Goal: Task Accomplishment & Management: Complete application form

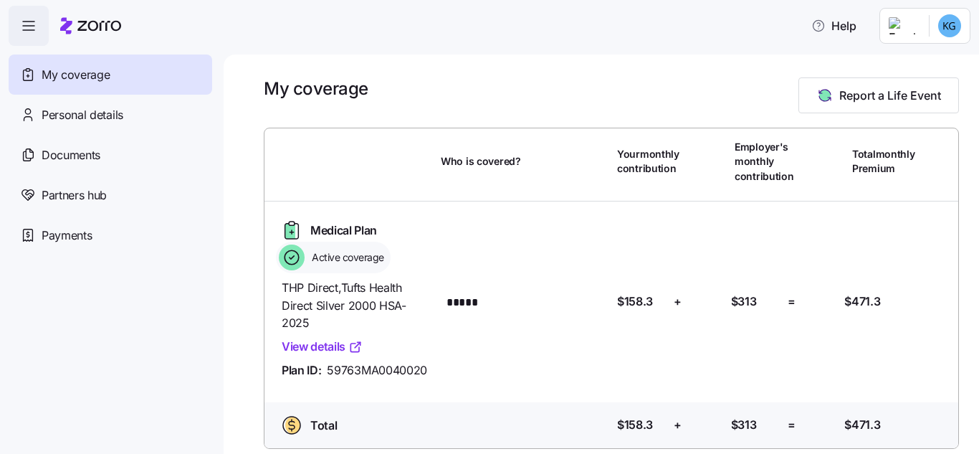
click at [347, 349] on link "View details" at bounding box center [322, 347] width 81 height 18
click at [114, 106] on span "Personal details" at bounding box center [83, 115] width 82 height 18
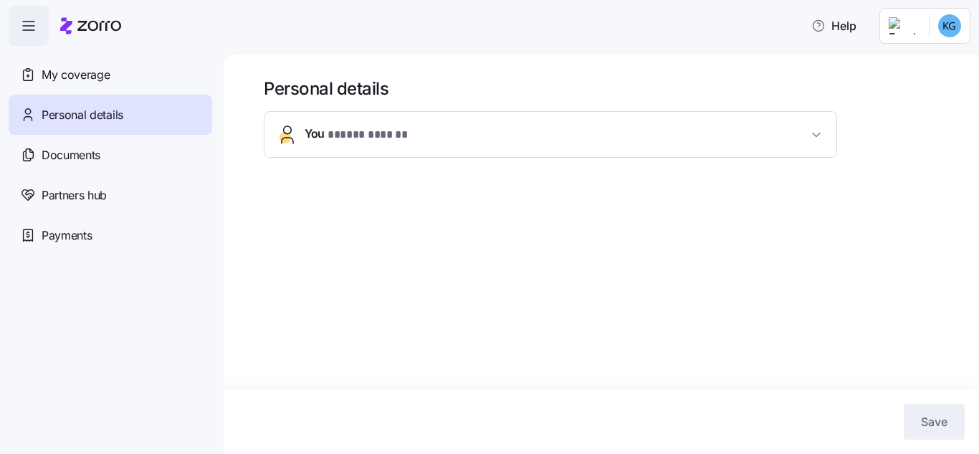
click at [24, 27] on icon "button" at bounding box center [28, 25] width 17 height 17
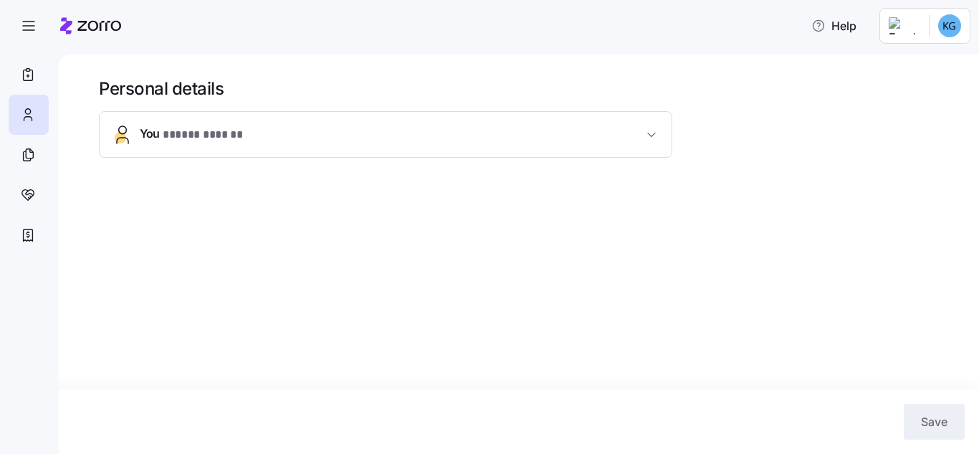
click at [227, 113] on button "You * ***** ****** *" at bounding box center [386, 134] width 572 height 45
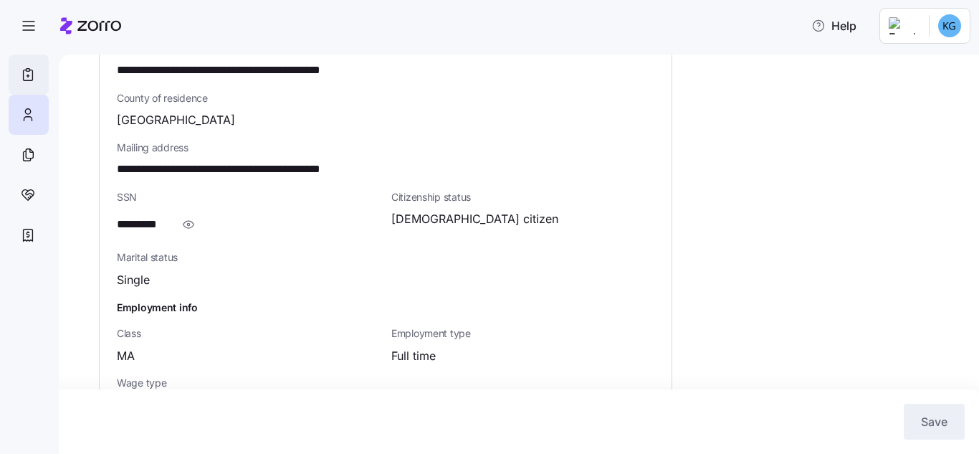
scroll to position [438, 0]
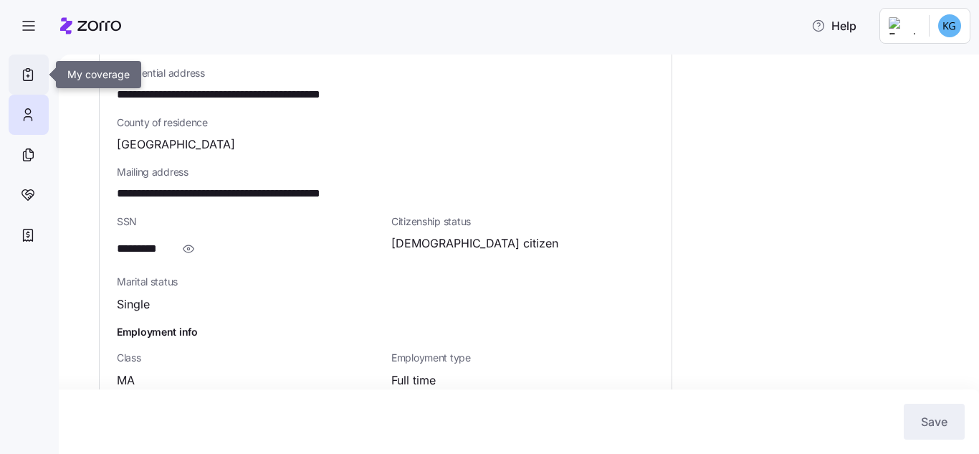
click at [24, 74] on icon at bounding box center [28, 74] width 16 height 17
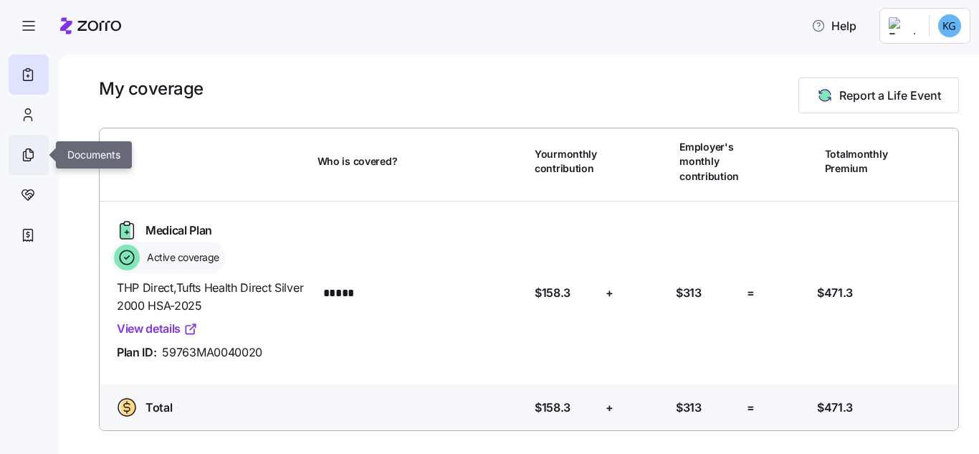
click at [25, 154] on icon at bounding box center [28, 154] width 16 height 17
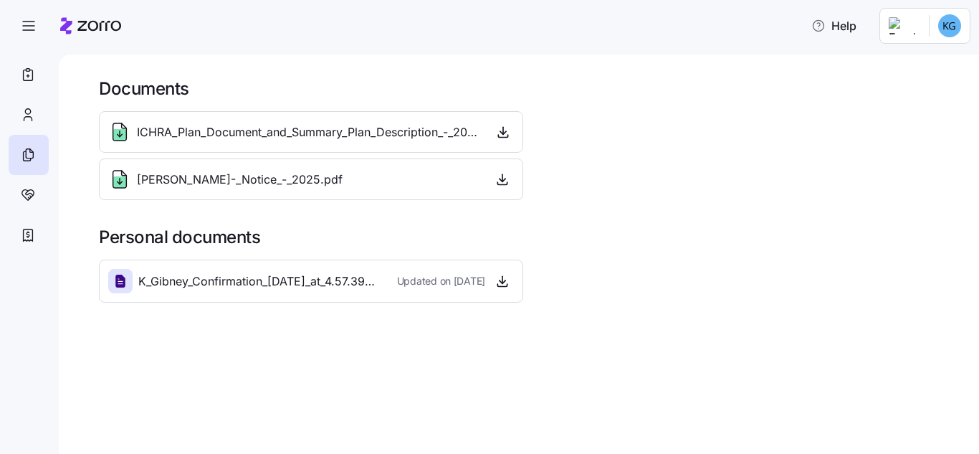
click at [418, 286] on span "Updated on [DATE]" at bounding box center [441, 281] width 88 height 14
click at [355, 270] on div "K_Gibney_Confirmation_[DATE]_at_4.57.39%E2%80%AFPM.png" at bounding box center [246, 281] width 277 height 24
click at [289, 277] on span "K_Gibney_Confirmation_[DATE]_at_4.57.39%E2%80%AFPM.png" at bounding box center [261, 281] width 247 height 18
click at [258, 186] on span "[PERSON_NAME]-_Notice_-_2025.pdf" at bounding box center [240, 180] width 206 height 18
click at [37, 25] on icon "button" at bounding box center [28, 25] width 17 height 17
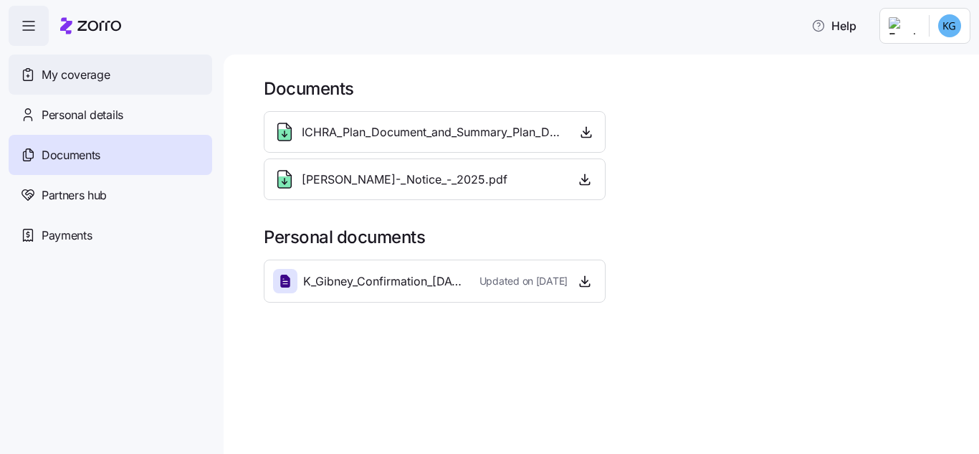
click at [86, 72] on span "My coverage" at bounding box center [76, 75] width 68 height 18
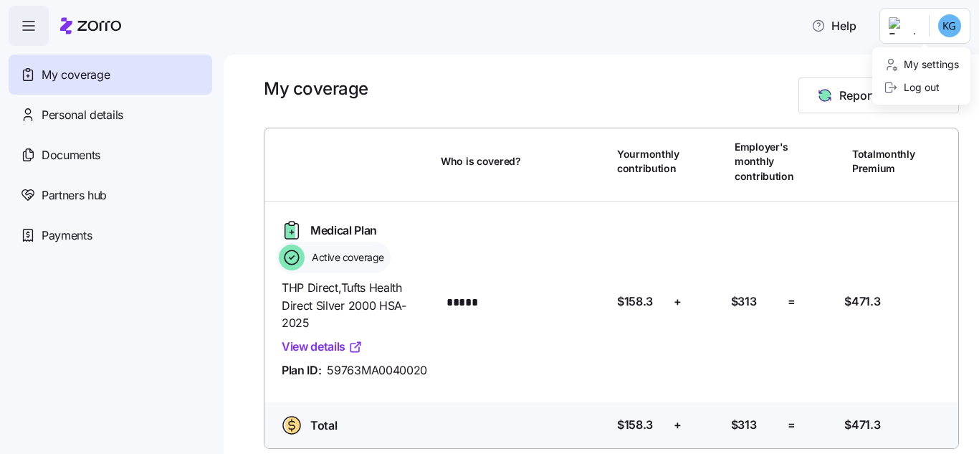
click at [942, 27] on html "Help My coverage Personal details Documents Partners hub Payments My coverage R…" at bounding box center [489, 222] width 979 height 445
click at [905, 15] on html "Help My coverage Personal details Documents Partners hub Payments My coverage R…" at bounding box center [489, 222] width 979 height 445
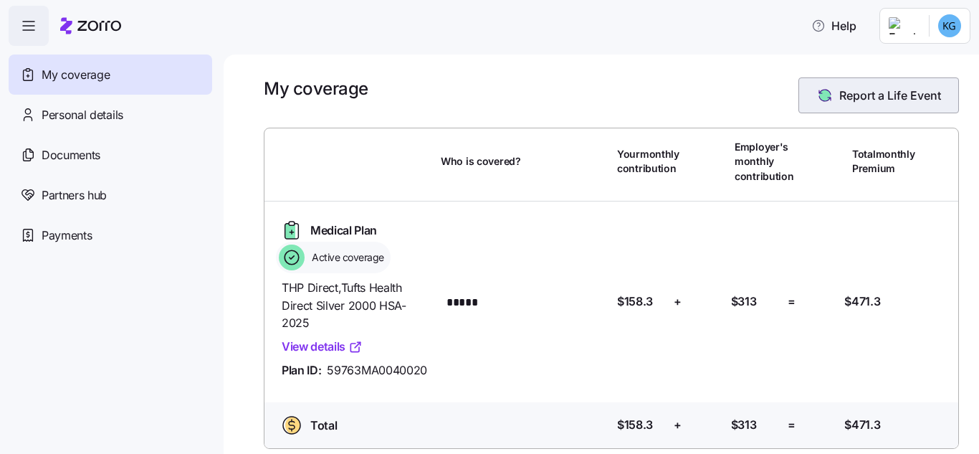
click at [884, 84] on button "Report a Life Event" at bounding box center [878, 95] width 161 height 36
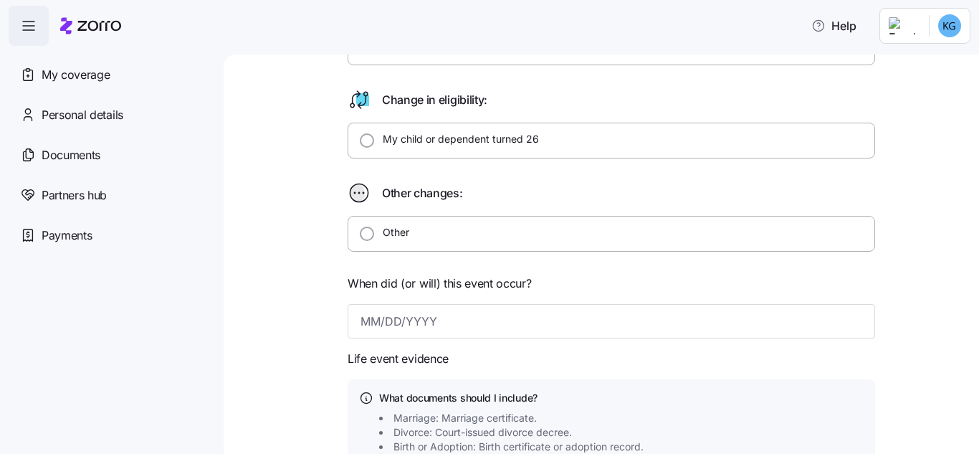
scroll to position [430, 0]
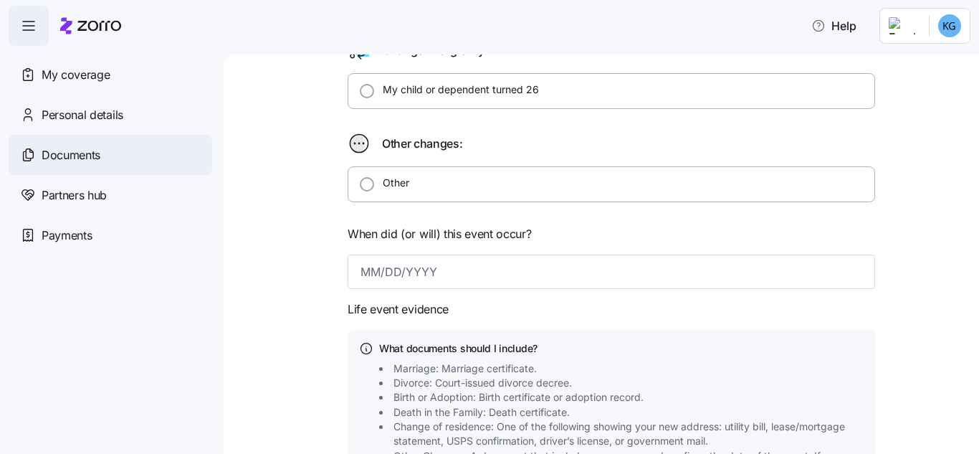
click at [66, 151] on span "Documents" at bounding box center [71, 155] width 59 height 18
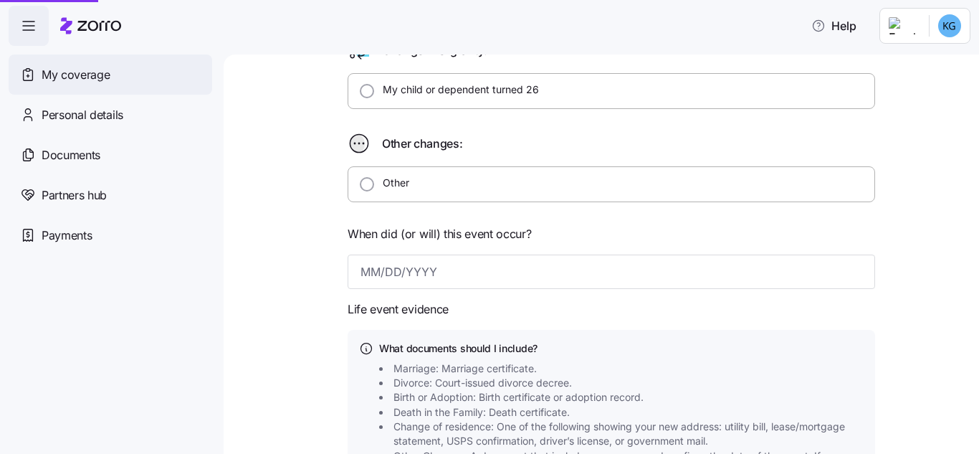
click at [71, 111] on span "Personal details" at bounding box center [83, 115] width 82 height 18
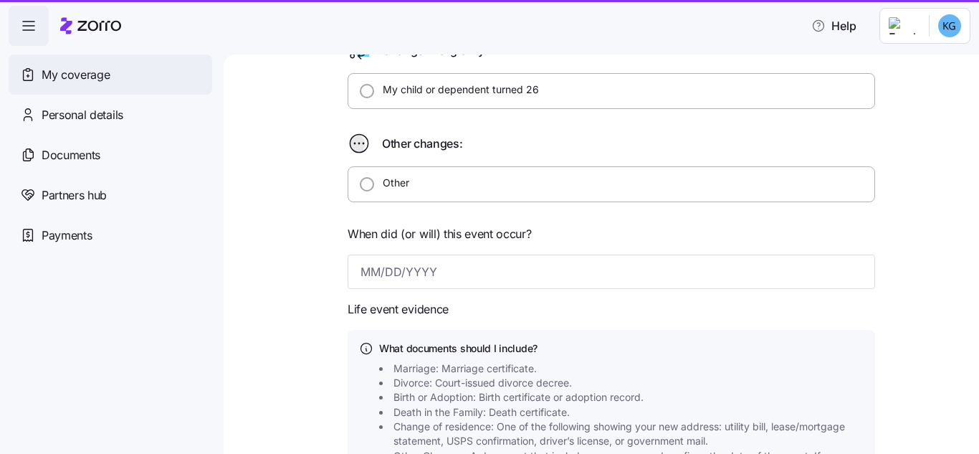
click at [79, 81] on span "My coverage" at bounding box center [76, 75] width 68 height 18
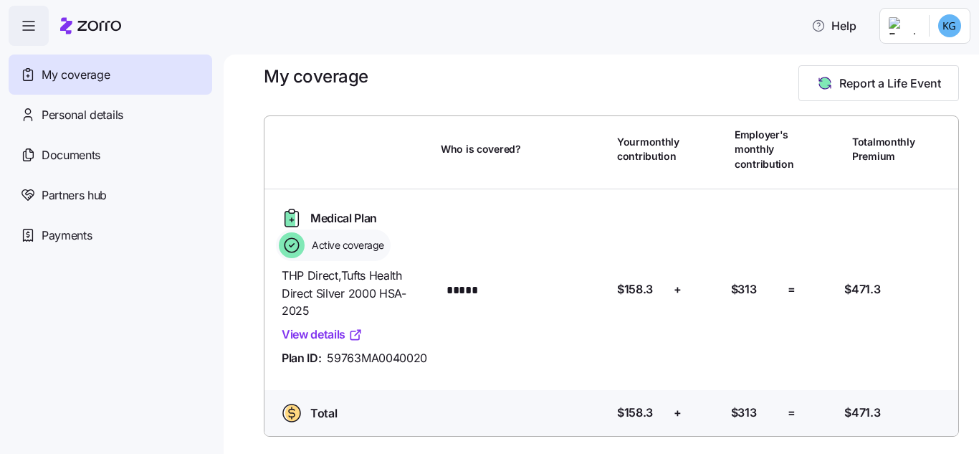
scroll to position [36, 0]
click at [340, 325] on link "View details" at bounding box center [322, 334] width 81 height 18
